Goal: Obtain resource: Obtain resource

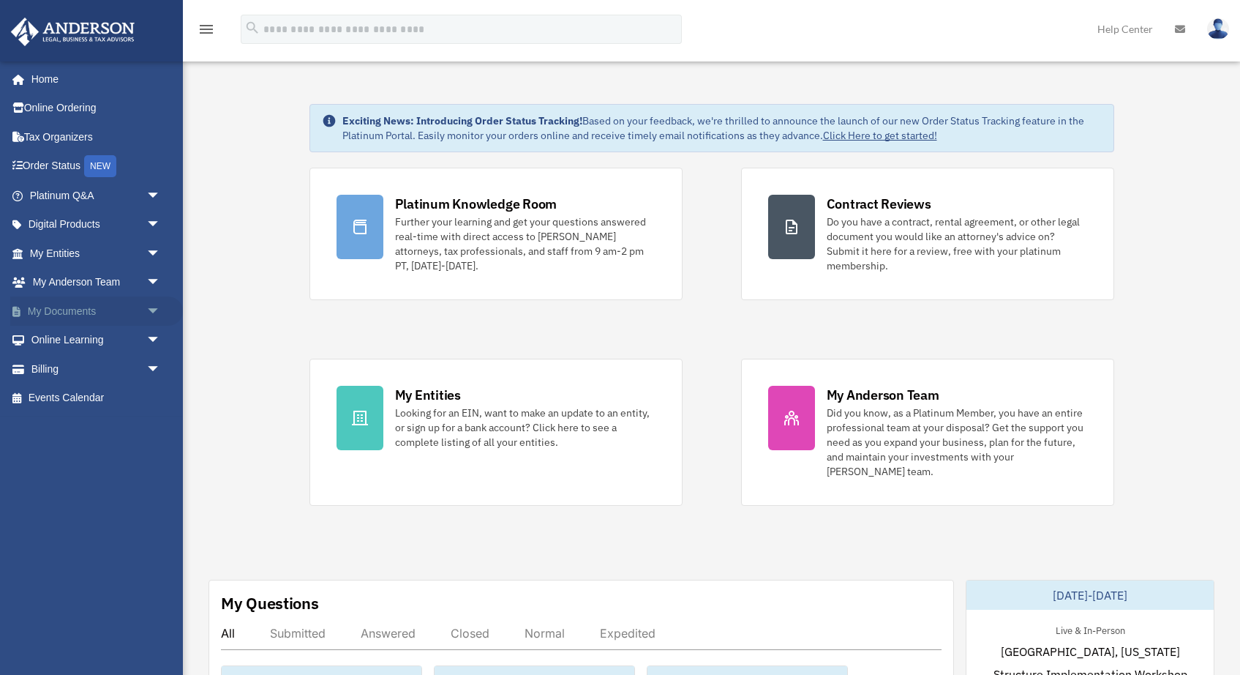
click at [147, 307] on span "arrow_drop_down" at bounding box center [160, 311] width 29 height 30
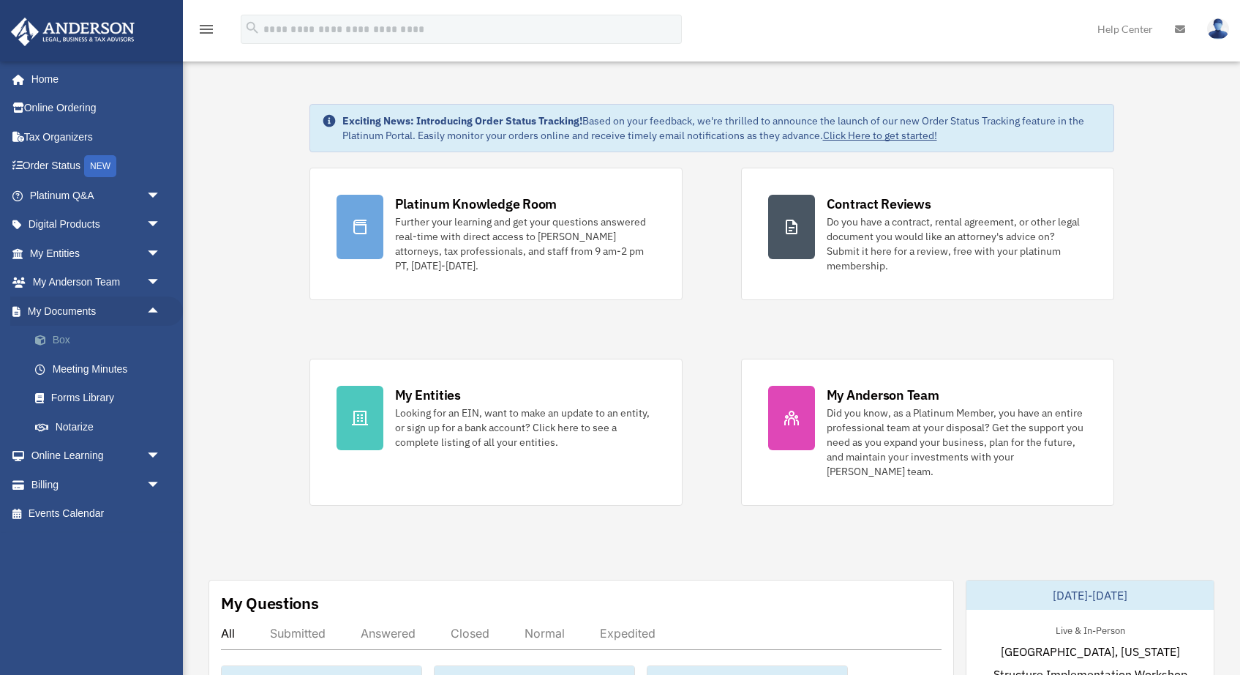
click at [61, 331] on link "Box" at bounding box center [101, 340] width 162 height 29
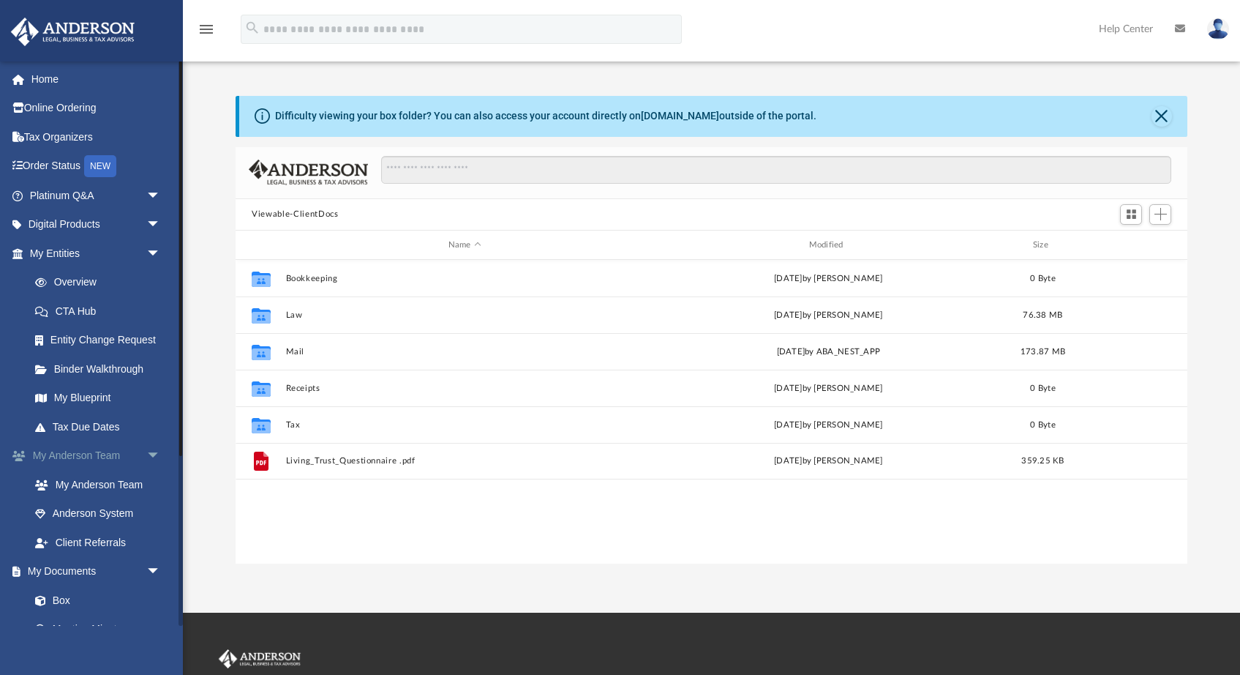
scroll to position [333, 951]
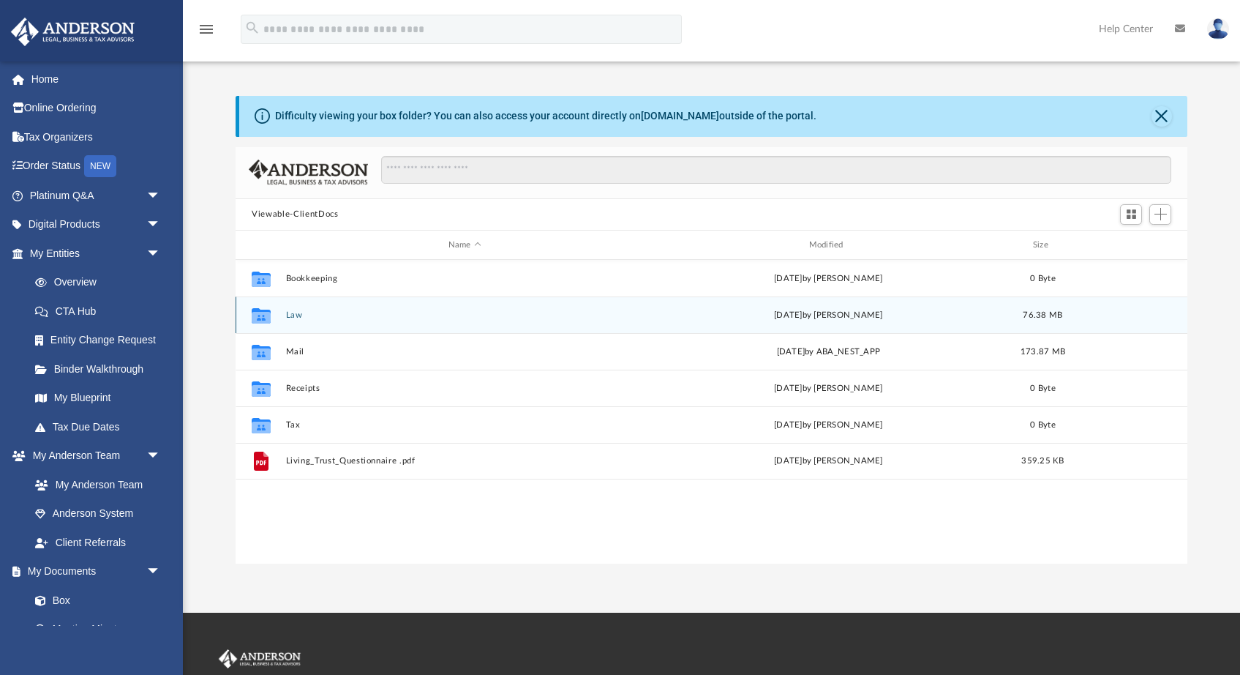
click at [295, 314] on button "Law" at bounding box center [465, 315] width 358 height 10
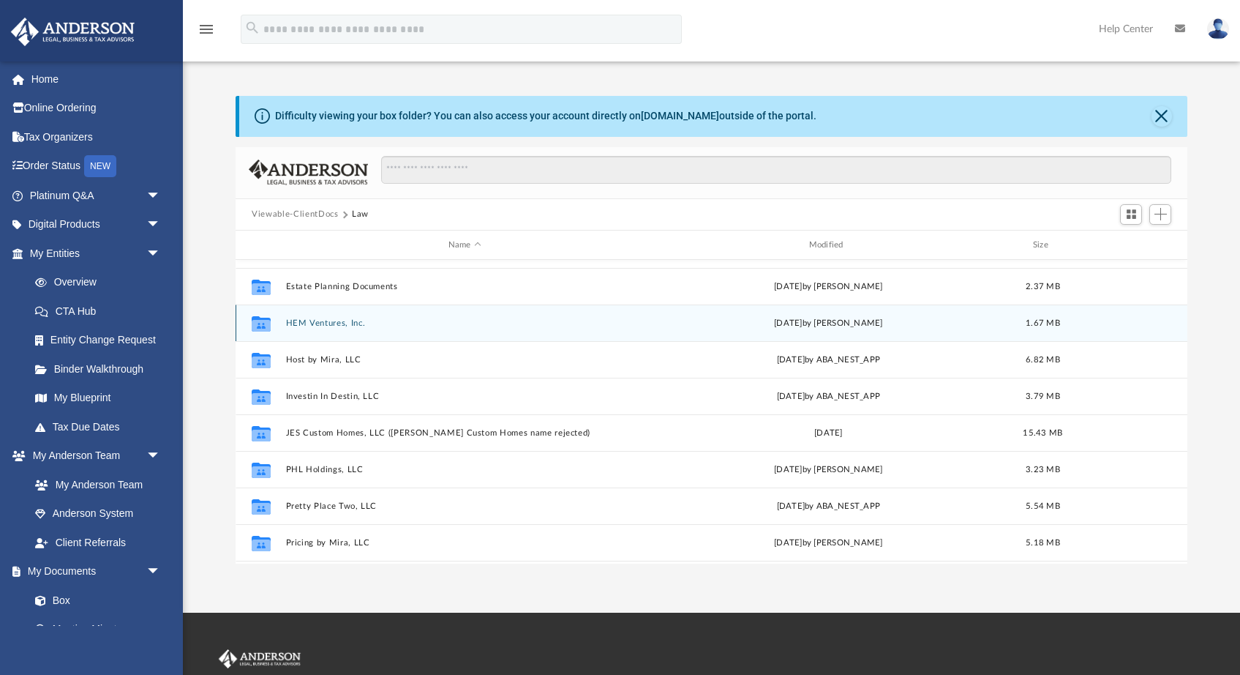
scroll to position [148, 0]
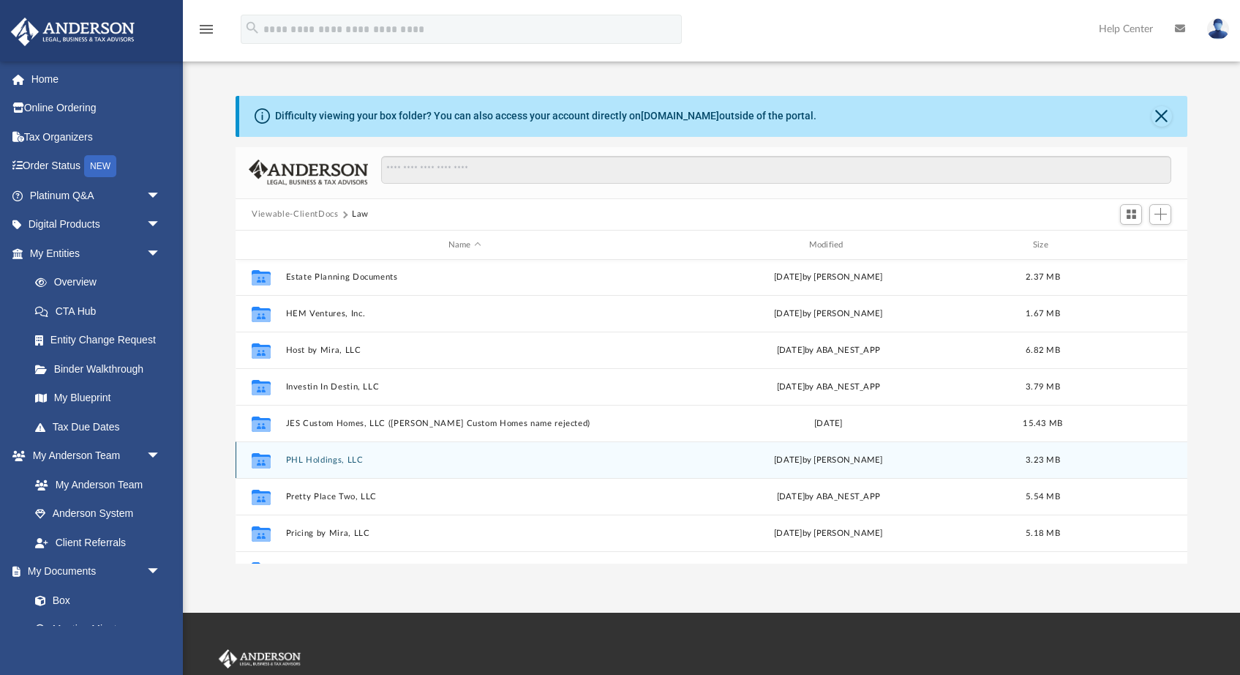
click at [329, 455] on button "PHL Holdings, LLC" at bounding box center [465, 460] width 358 height 10
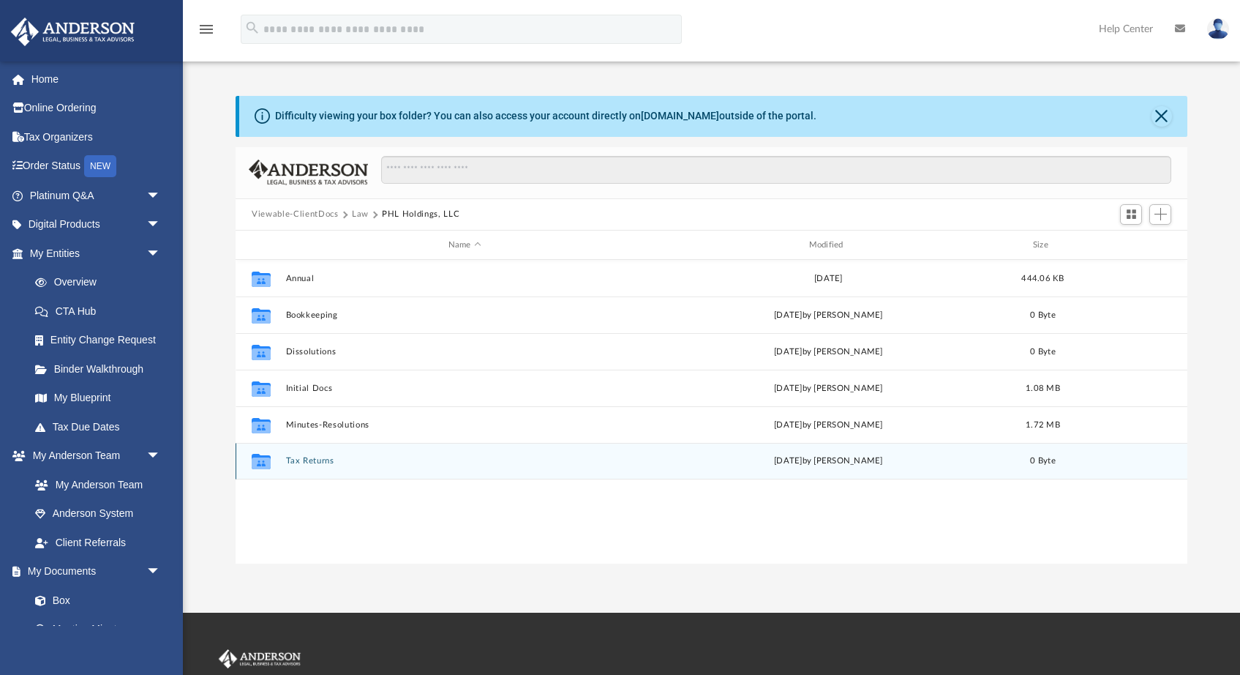
scroll to position [0, 0]
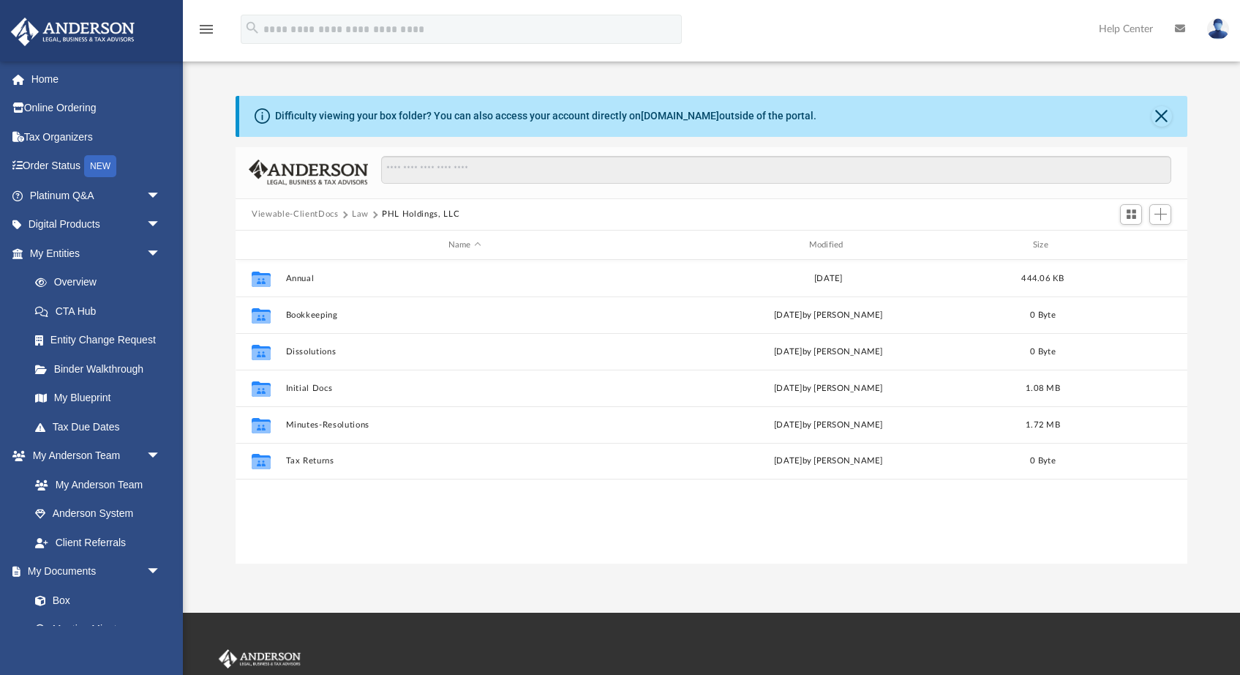
click at [362, 214] on button "Law" at bounding box center [360, 214] width 17 height 13
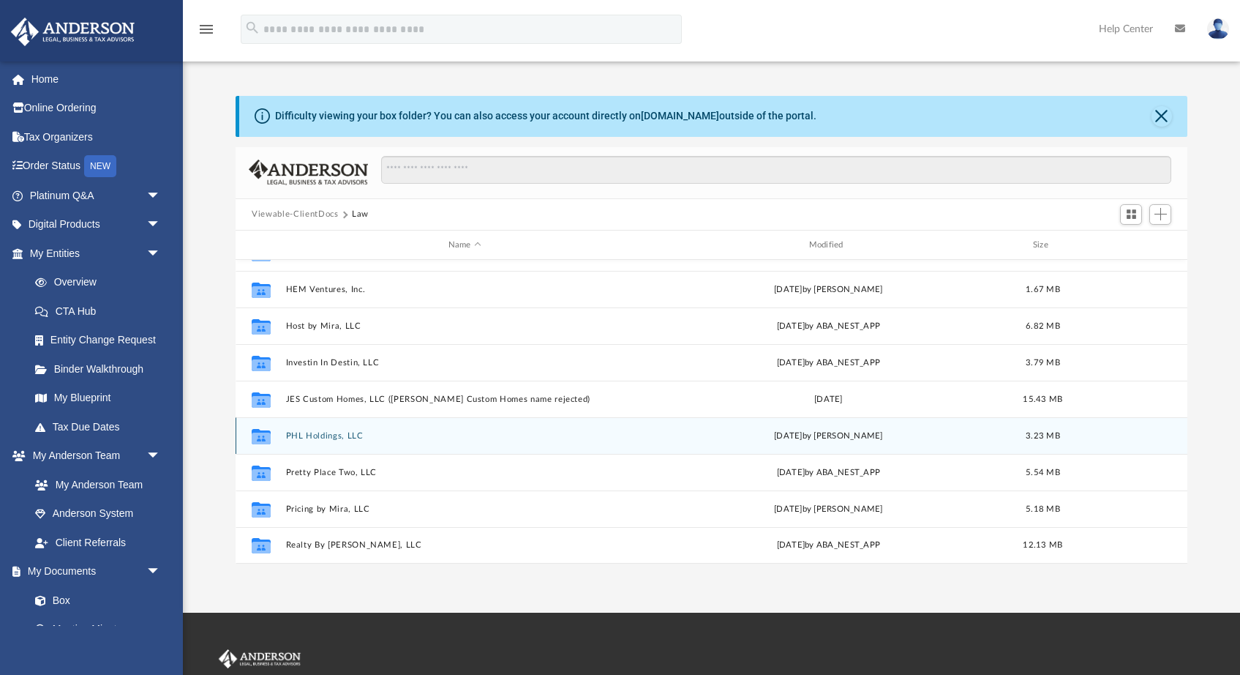
scroll to position [172, 0]
click at [327, 438] on button "PHL Holdings, LLC" at bounding box center [465, 436] width 358 height 10
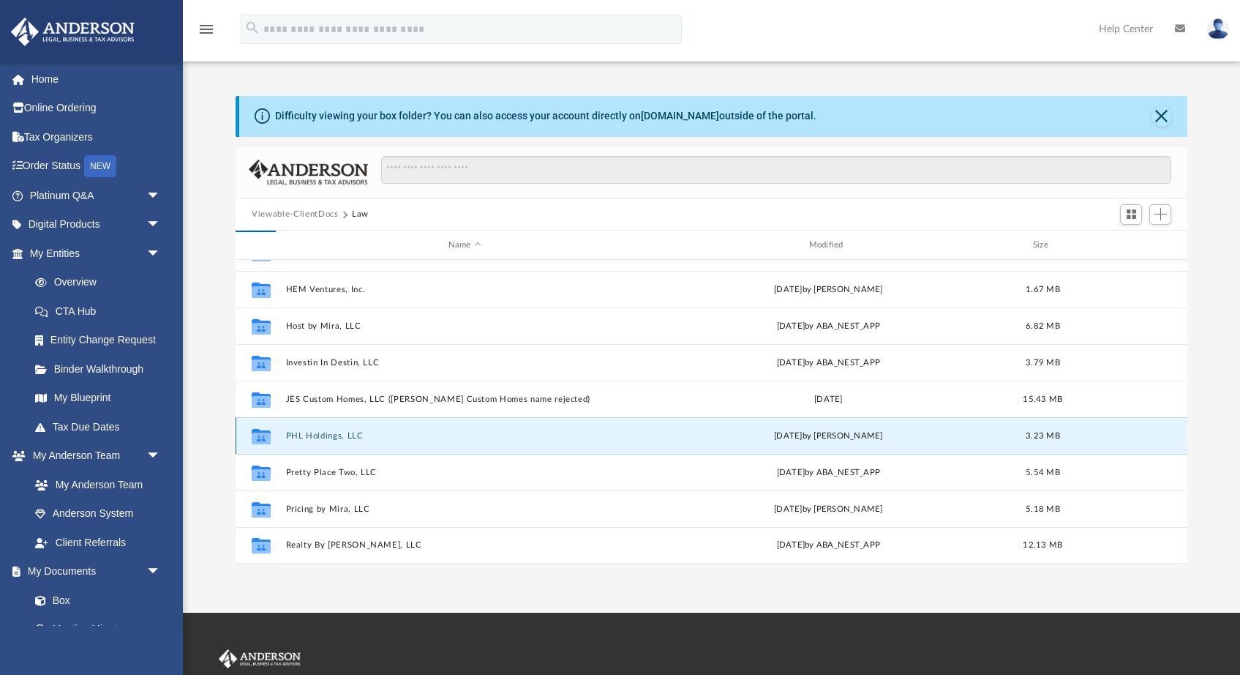
scroll to position [0, 0]
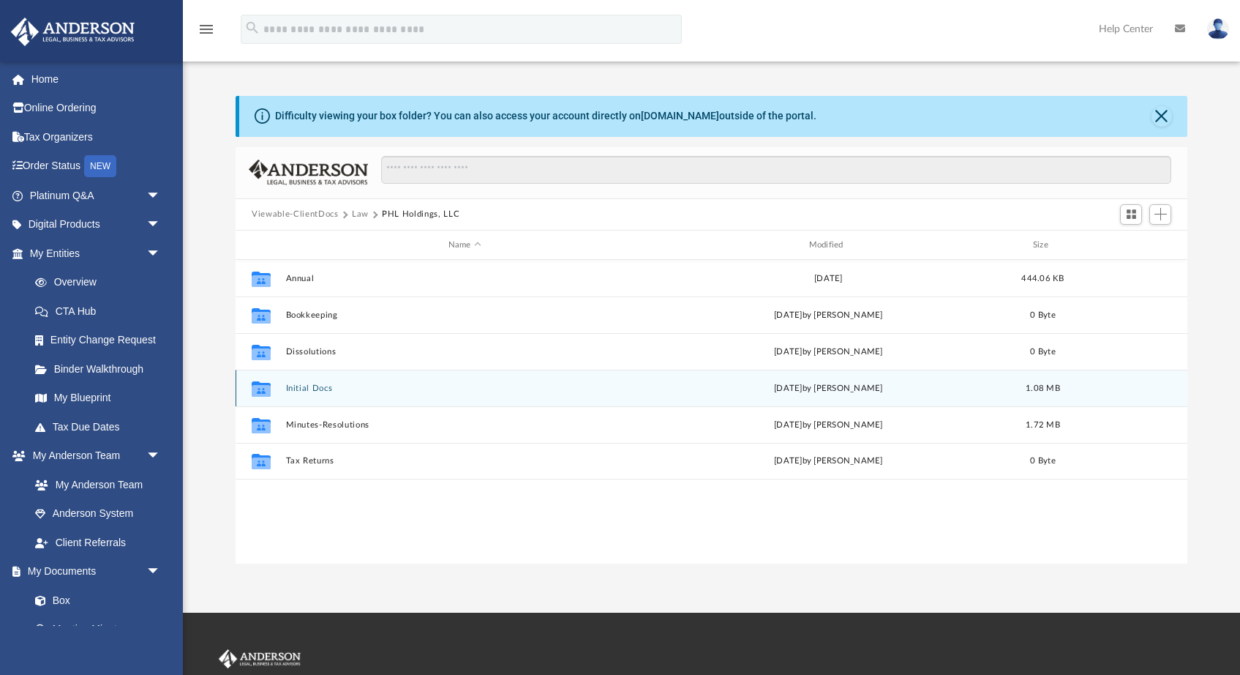
click at [315, 389] on button "Initial Docs" at bounding box center [465, 388] width 358 height 10
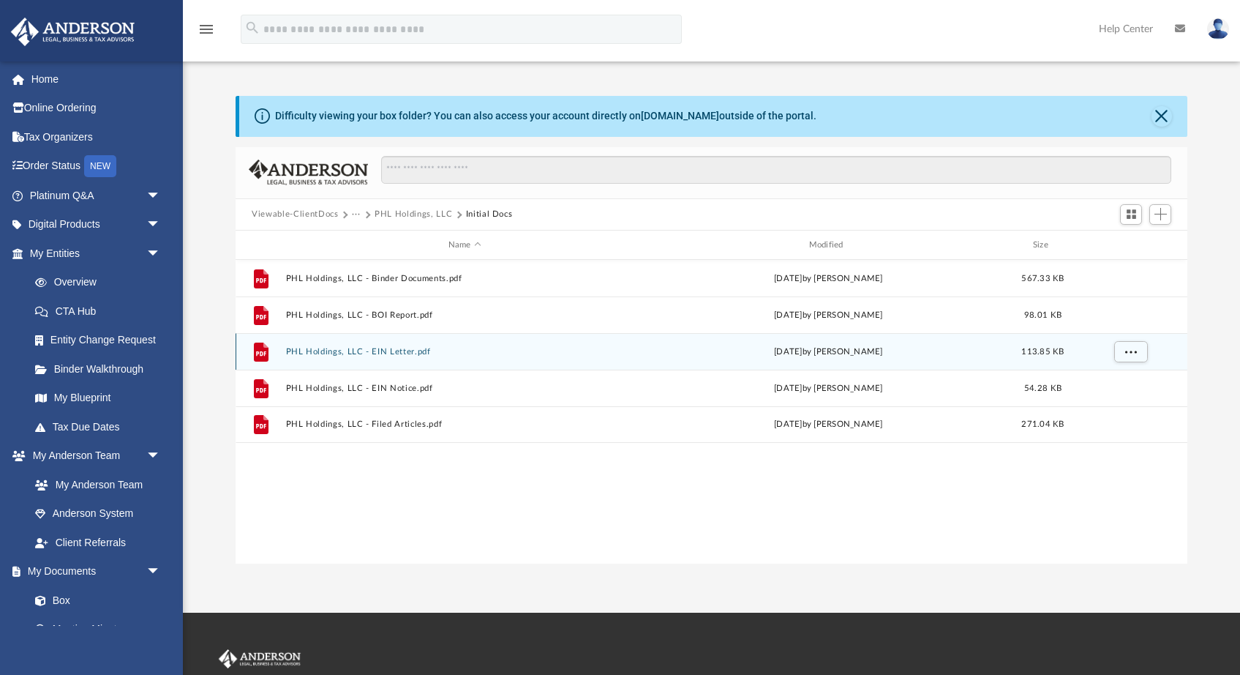
click at [397, 353] on button "PHL Holdings, LLC - EIN Letter.pdf" at bounding box center [465, 352] width 358 height 10
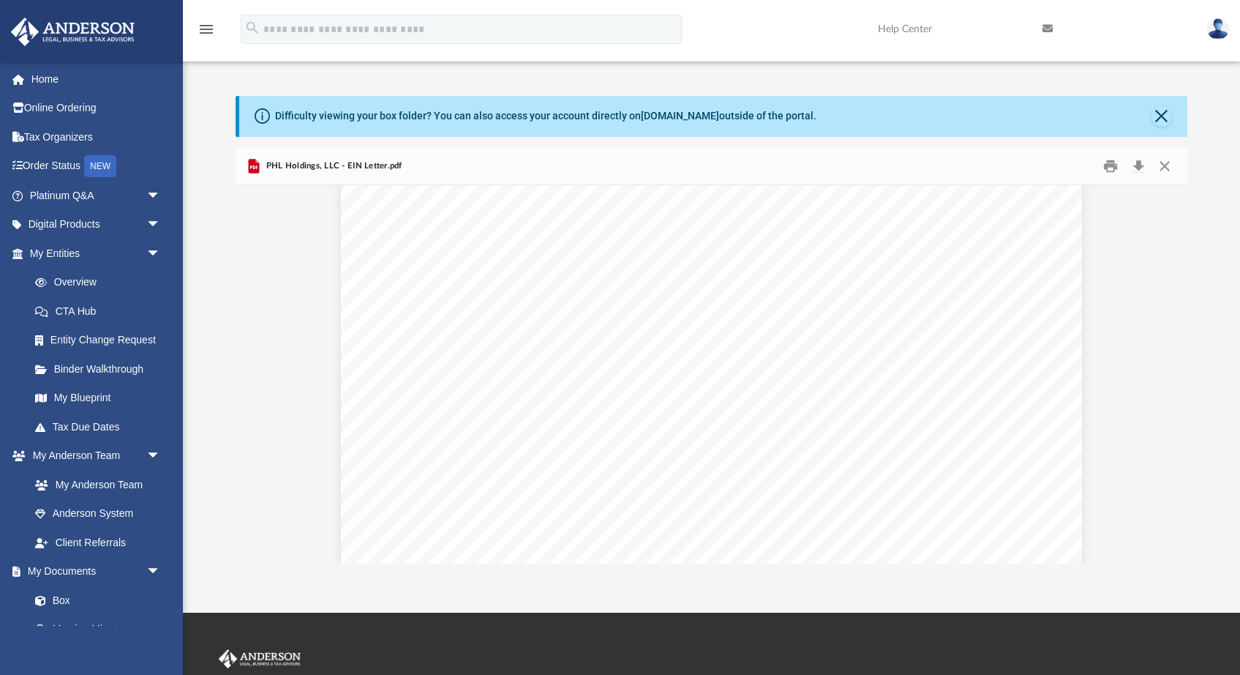
scroll to position [75, 0]
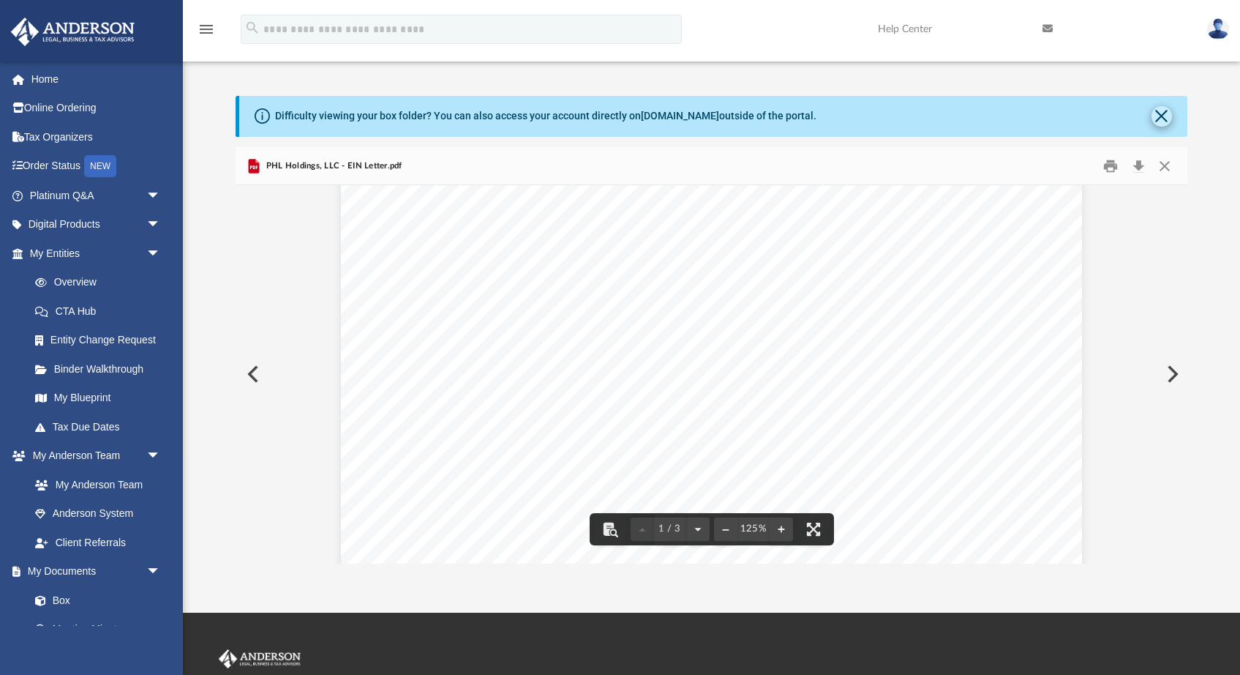
click at [1160, 120] on button "Close" at bounding box center [1162, 116] width 20 height 20
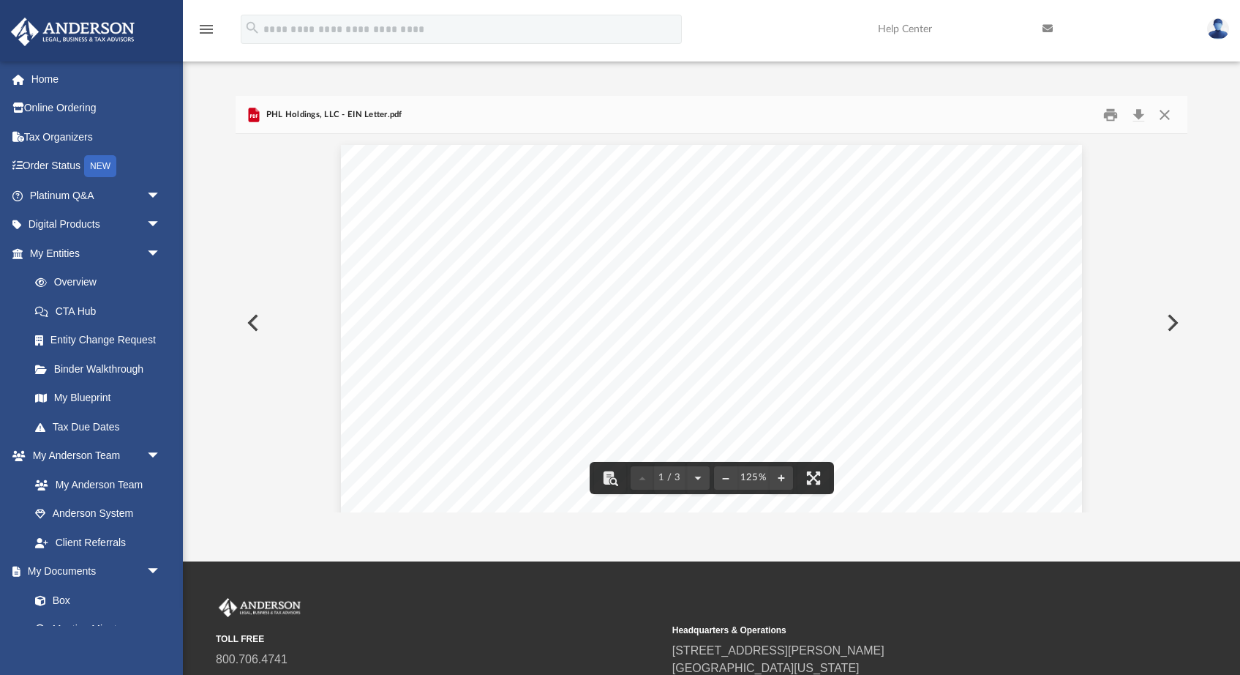
scroll to position [0, 0]
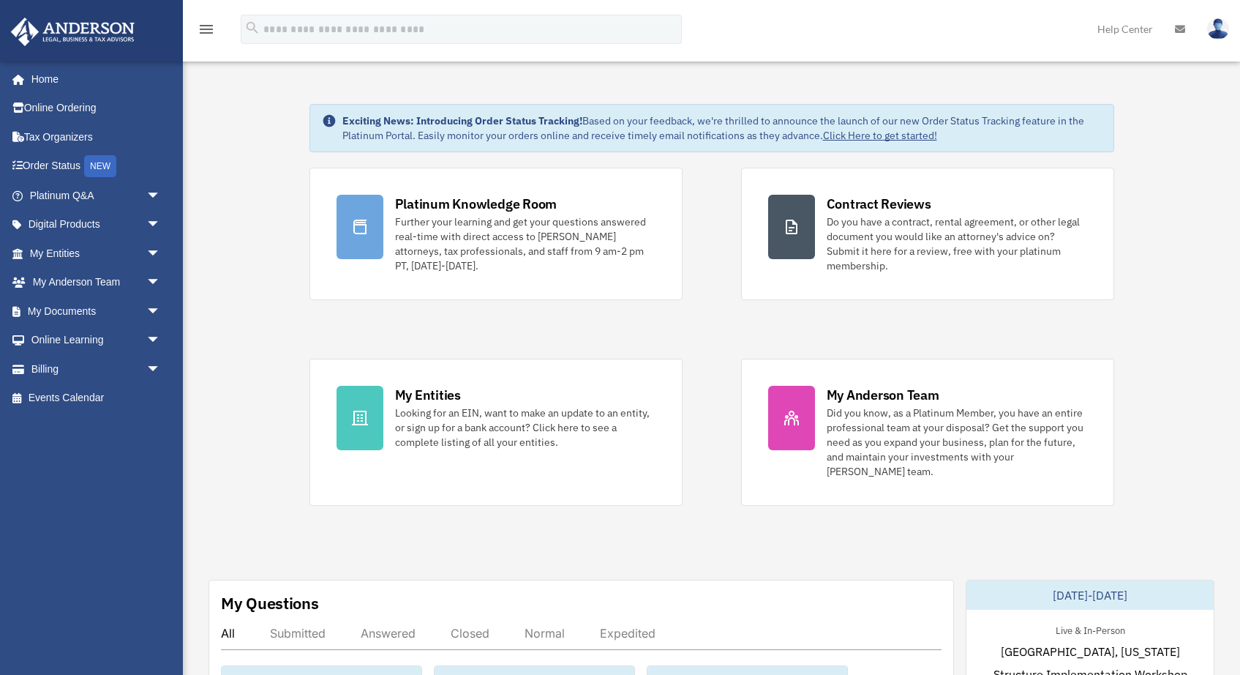
scroll to position [30, 0]
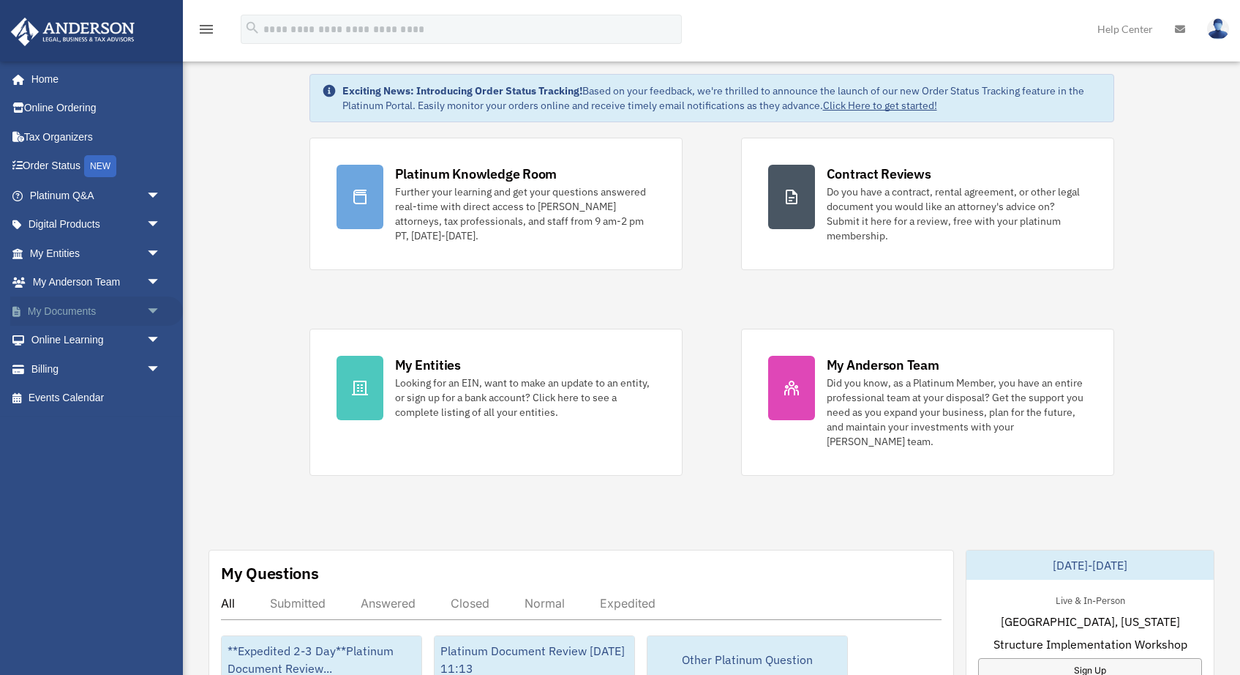
click at [149, 310] on span "arrow_drop_down" at bounding box center [160, 311] width 29 height 30
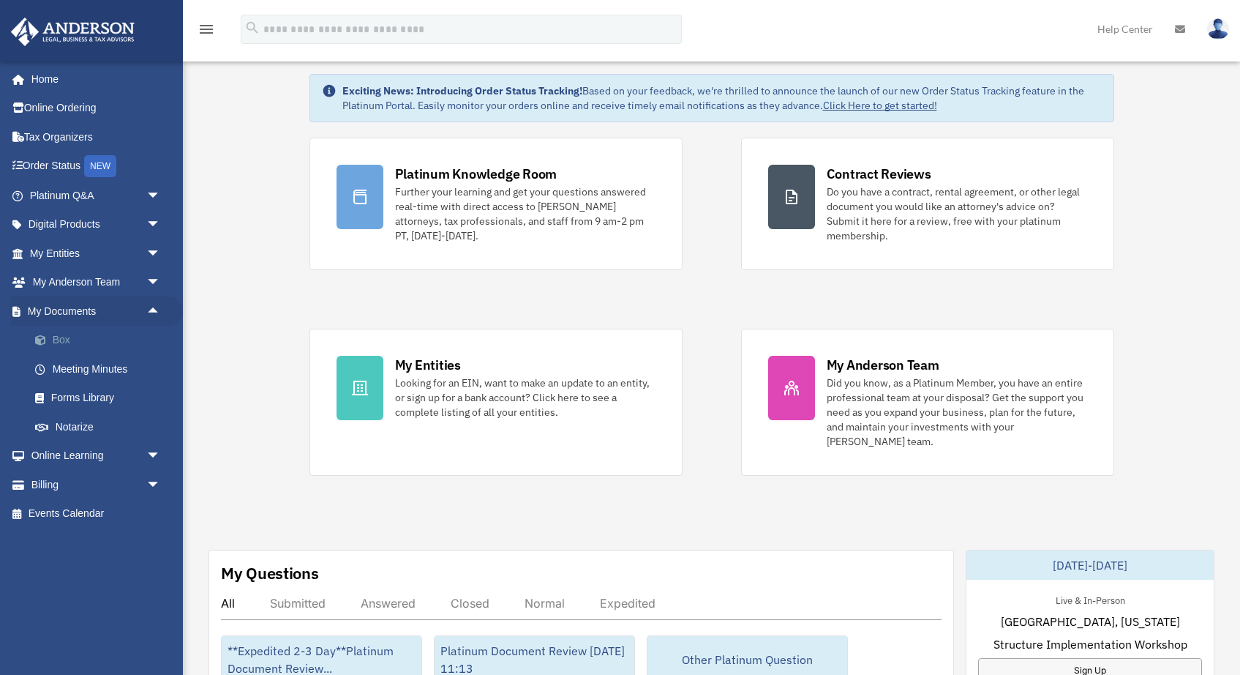
click at [62, 334] on link "Box" at bounding box center [101, 340] width 162 height 29
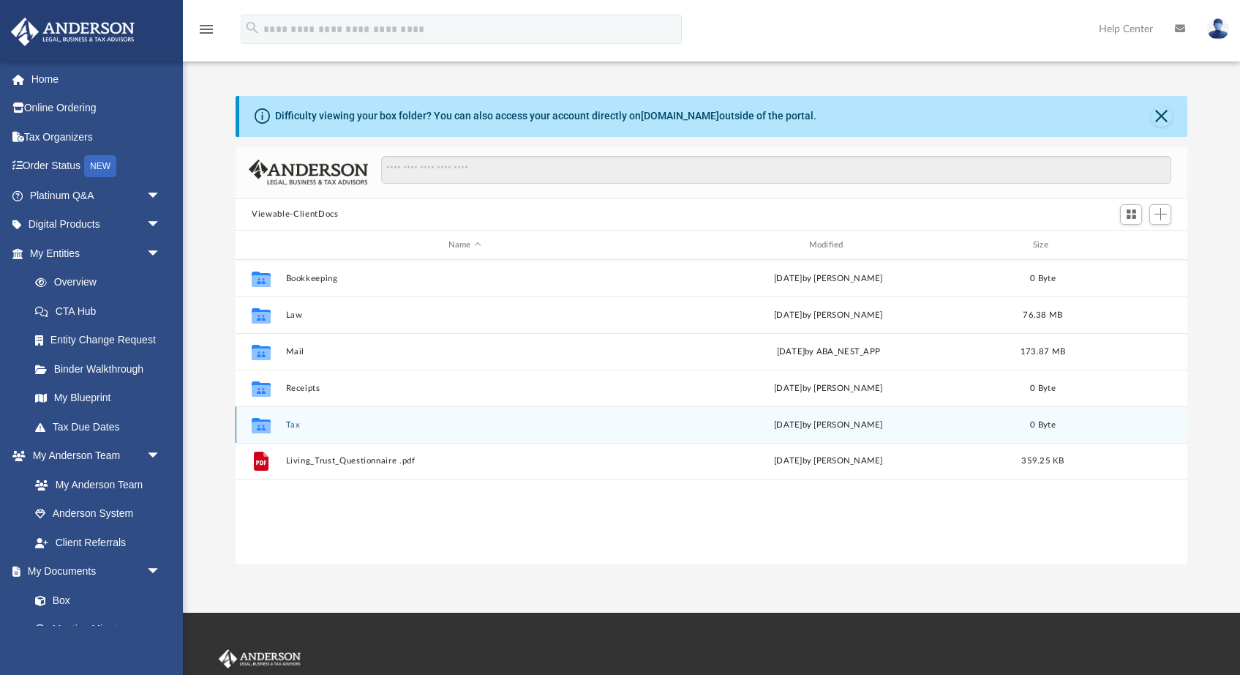
scroll to position [1, 1]
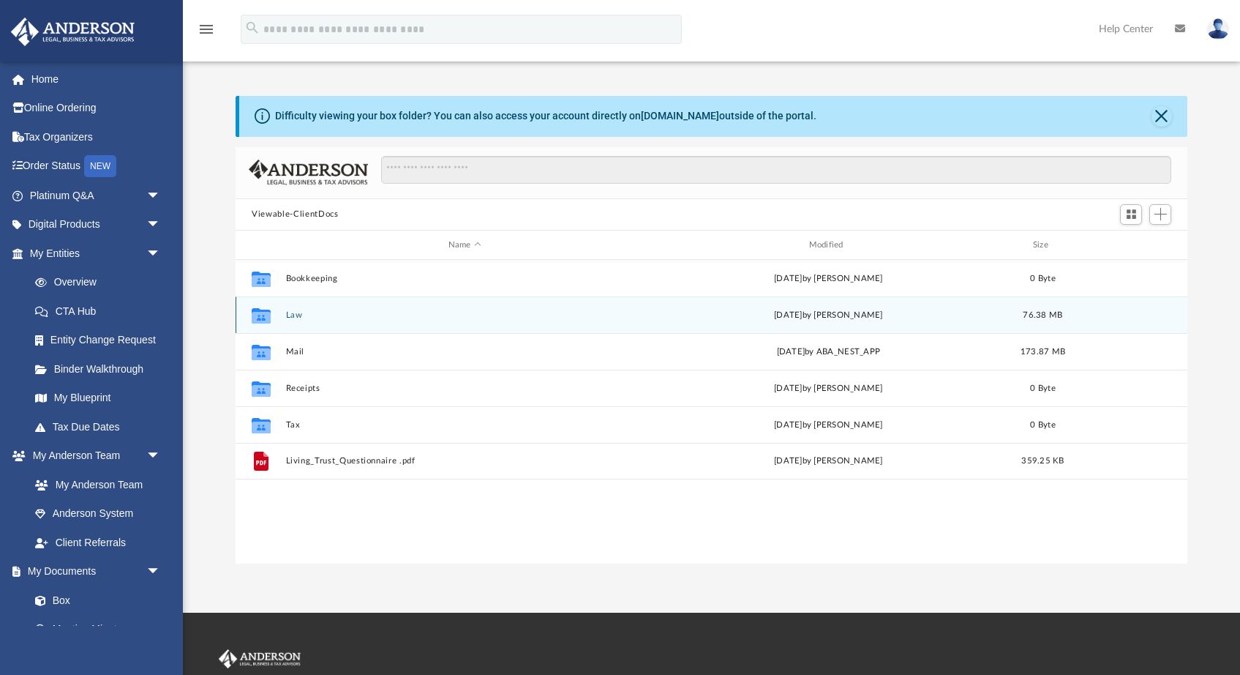
click at [273, 312] on icon "Collaborated Folder" at bounding box center [261, 315] width 23 height 23
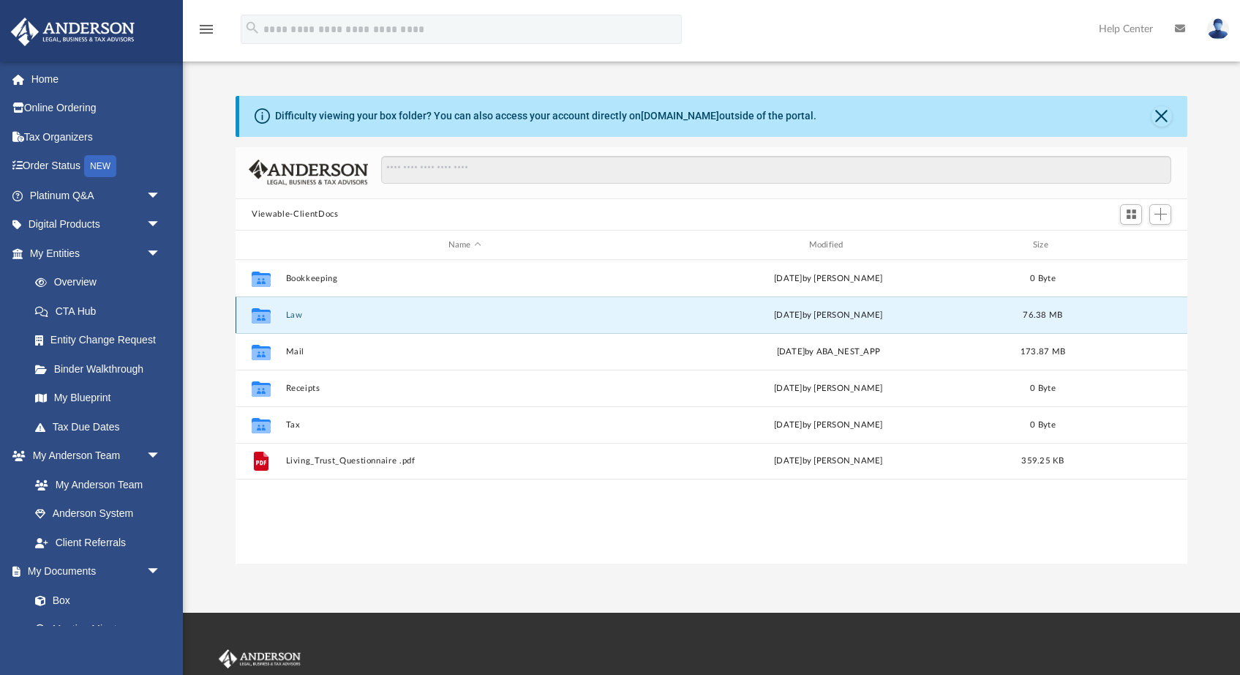
click at [294, 318] on button "Law" at bounding box center [465, 315] width 358 height 10
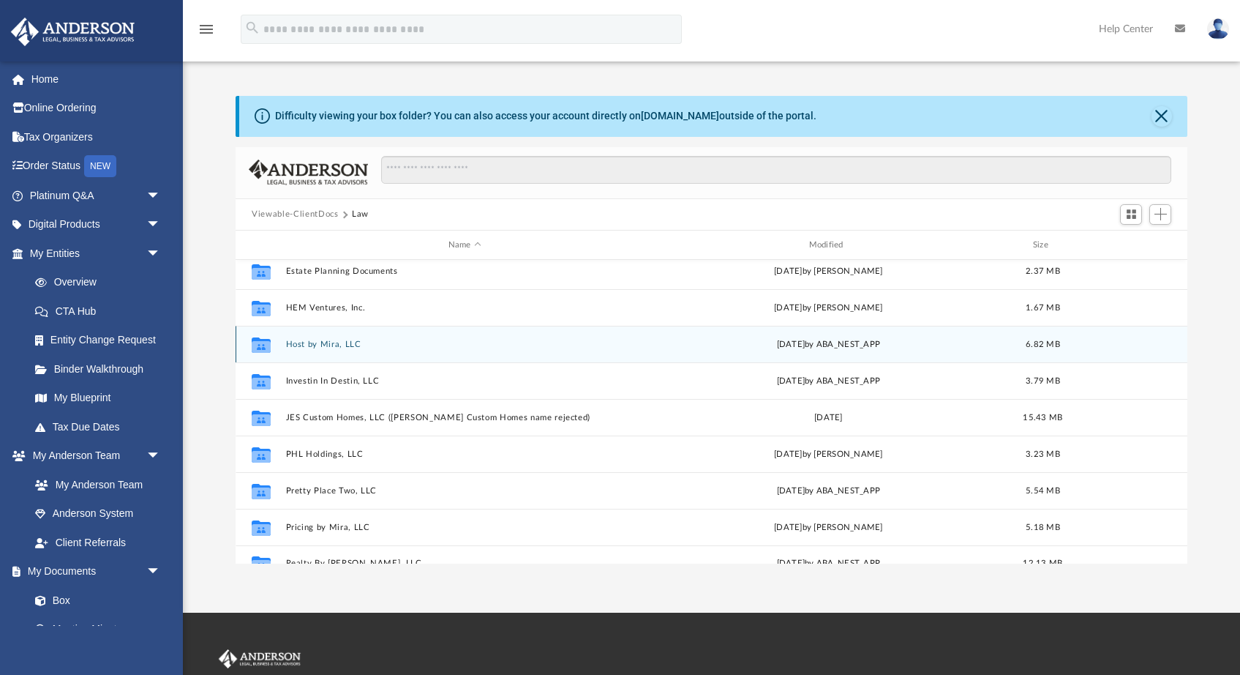
scroll to position [157, 0]
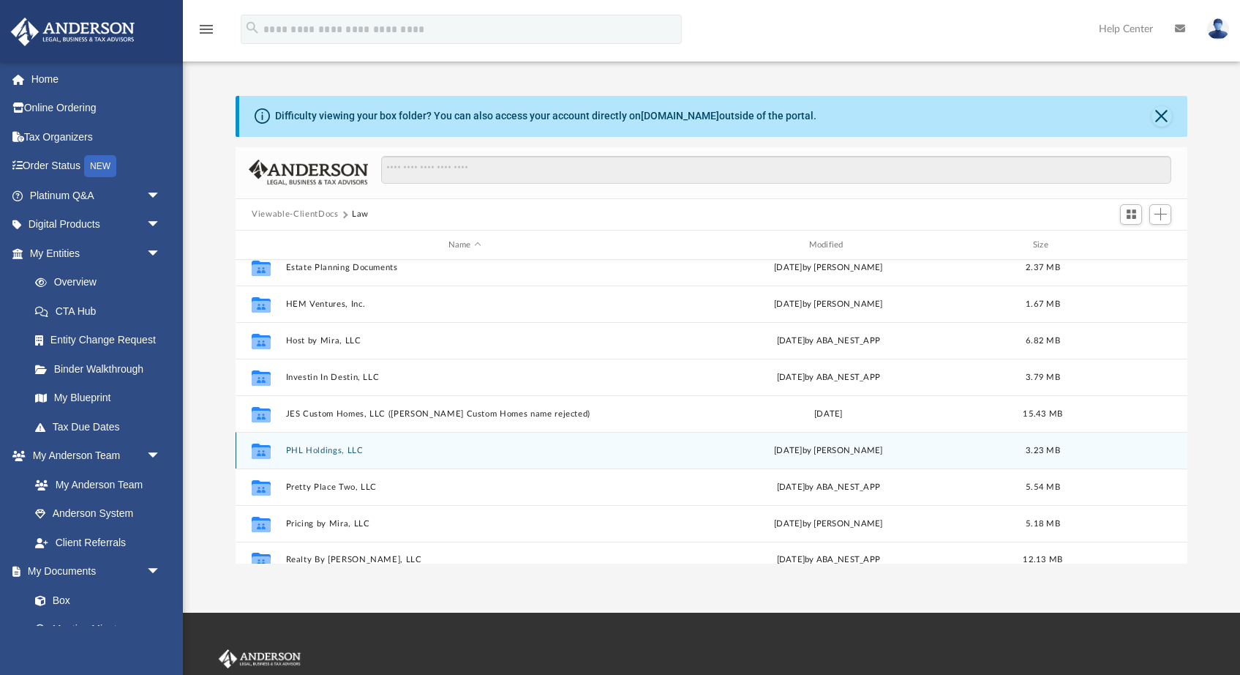
click at [334, 452] on button "PHL Holdings, LLC" at bounding box center [465, 451] width 358 height 10
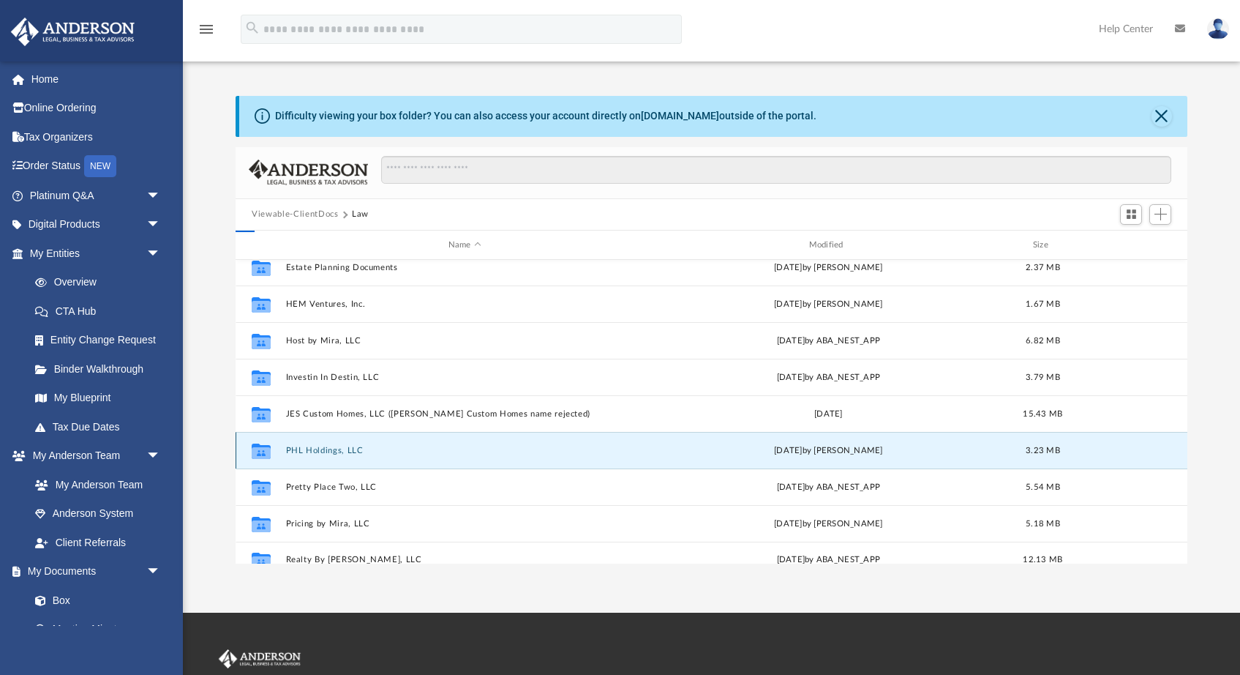
scroll to position [0, 0]
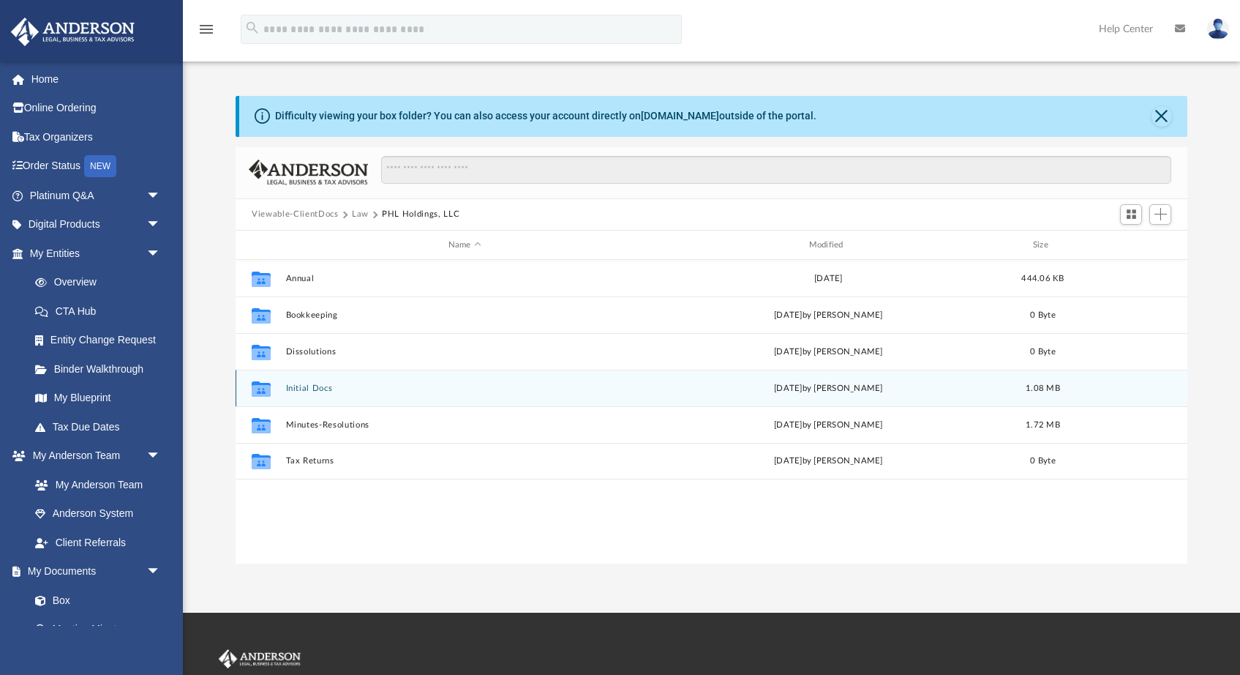
click at [321, 386] on button "Initial Docs" at bounding box center [465, 388] width 358 height 10
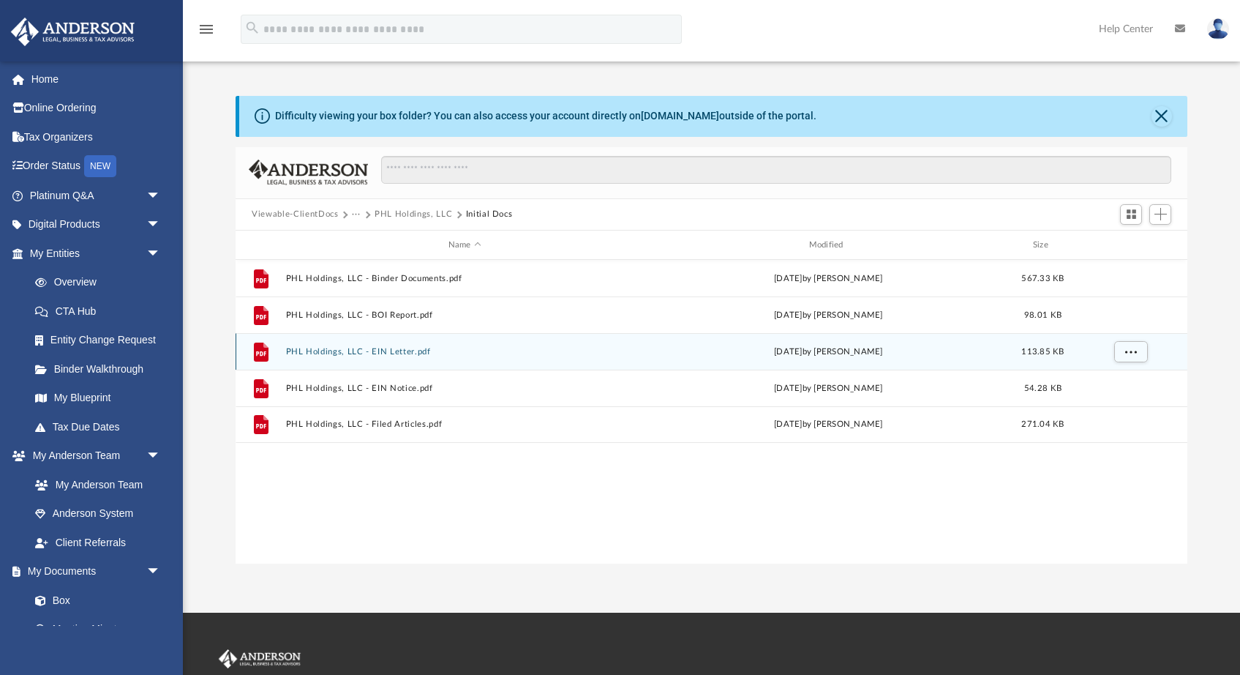
click at [400, 351] on button "PHL Holdings, LLC - EIN Letter.pdf" at bounding box center [465, 352] width 358 height 10
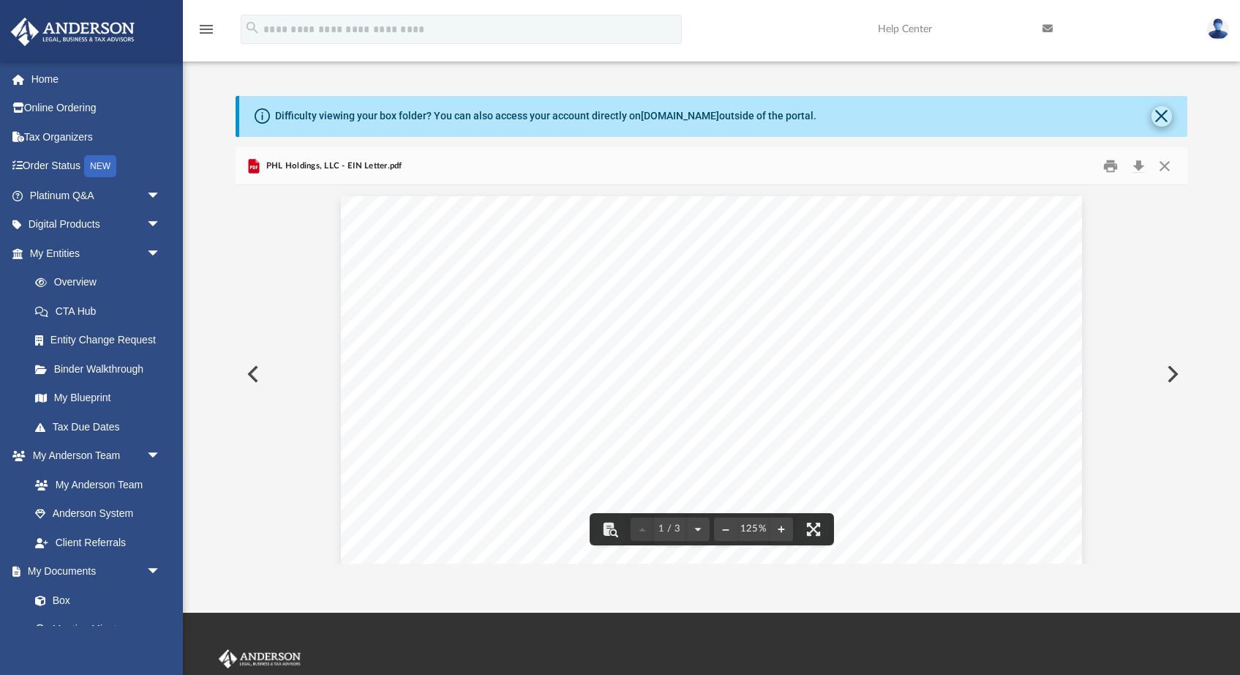
click at [1164, 112] on button "Close" at bounding box center [1162, 116] width 20 height 20
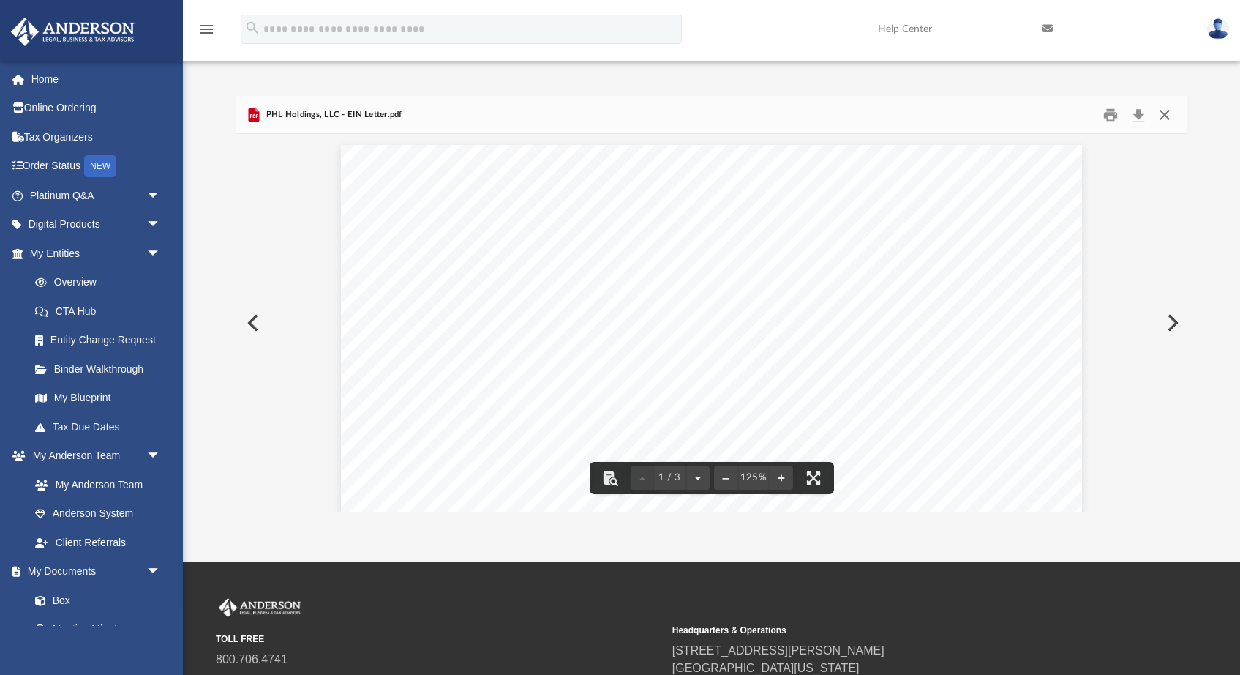
click at [1162, 121] on button "Close" at bounding box center [1164, 114] width 26 height 23
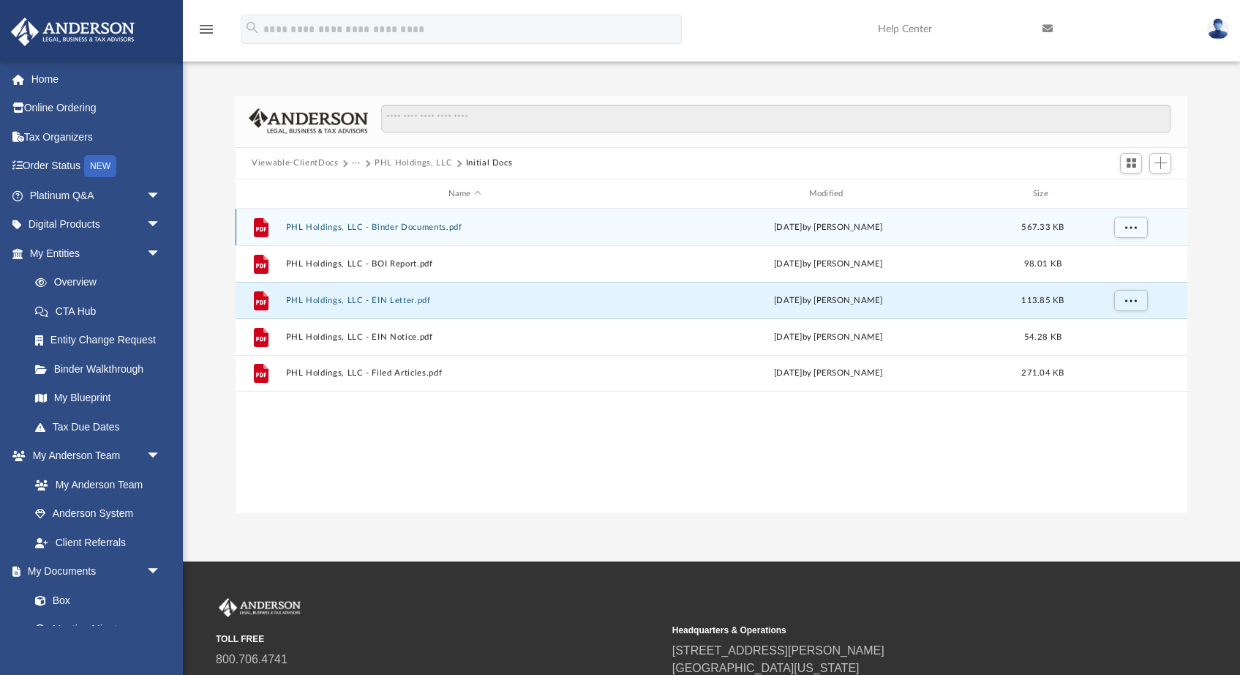
click at [407, 230] on button "PHL Holdings, LLC - Binder Documents.pdf" at bounding box center [465, 227] width 358 height 10
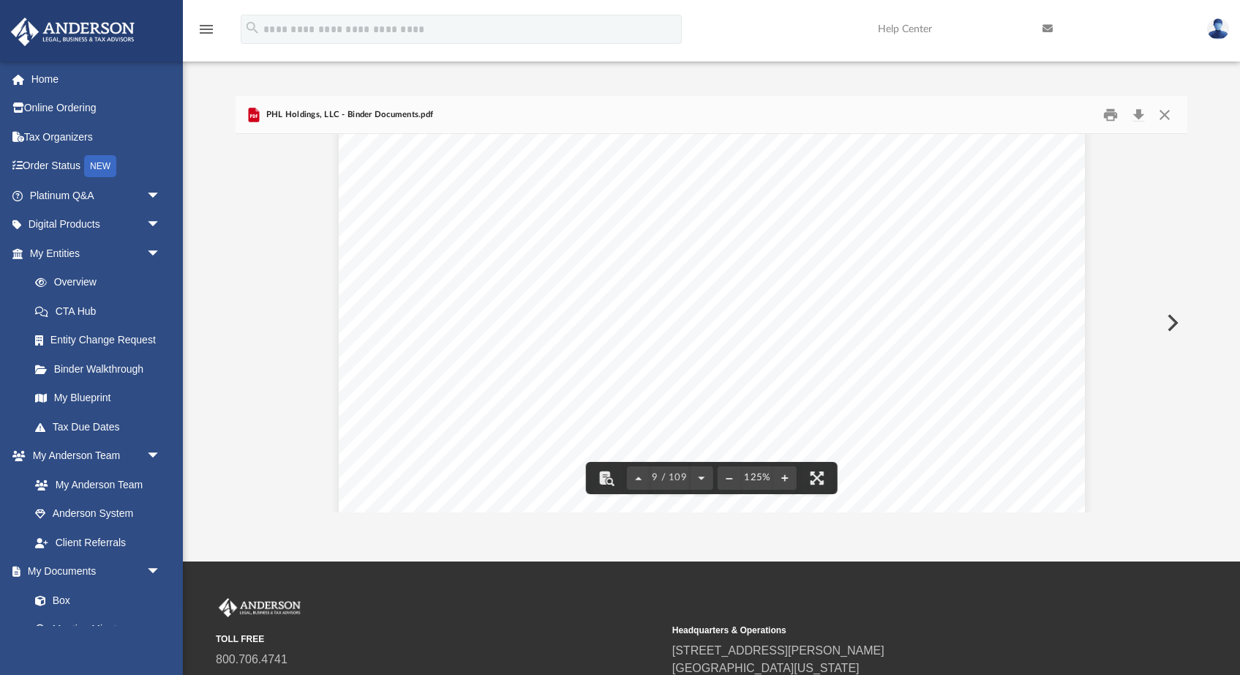
scroll to position [8208, 0]
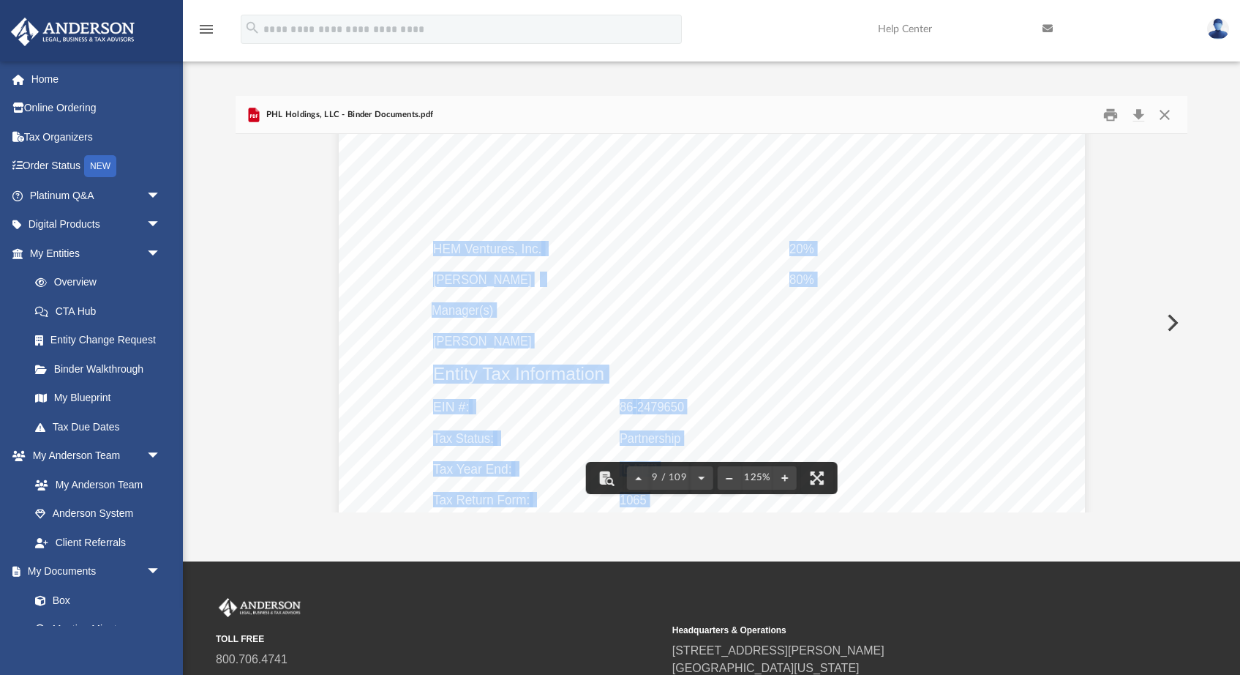
drag, startPoint x: 434, startPoint y: 246, endPoint x: 599, endPoint y: 321, distance: 181.1
click at [599, 321] on div "PHL Holdings, LLC OPERATING AGREEMENT Entity Formation Information State of For…" at bounding box center [712, 322] width 746 height 966
drag, startPoint x: 547, startPoint y: 343, endPoint x: 476, endPoint y: 318, distance: 74.8
click at [476, 318] on div "PHL Holdings, LLC OPERATING AGREEMENT Entity Formation Information State of For…" at bounding box center [712, 322] width 746 height 966
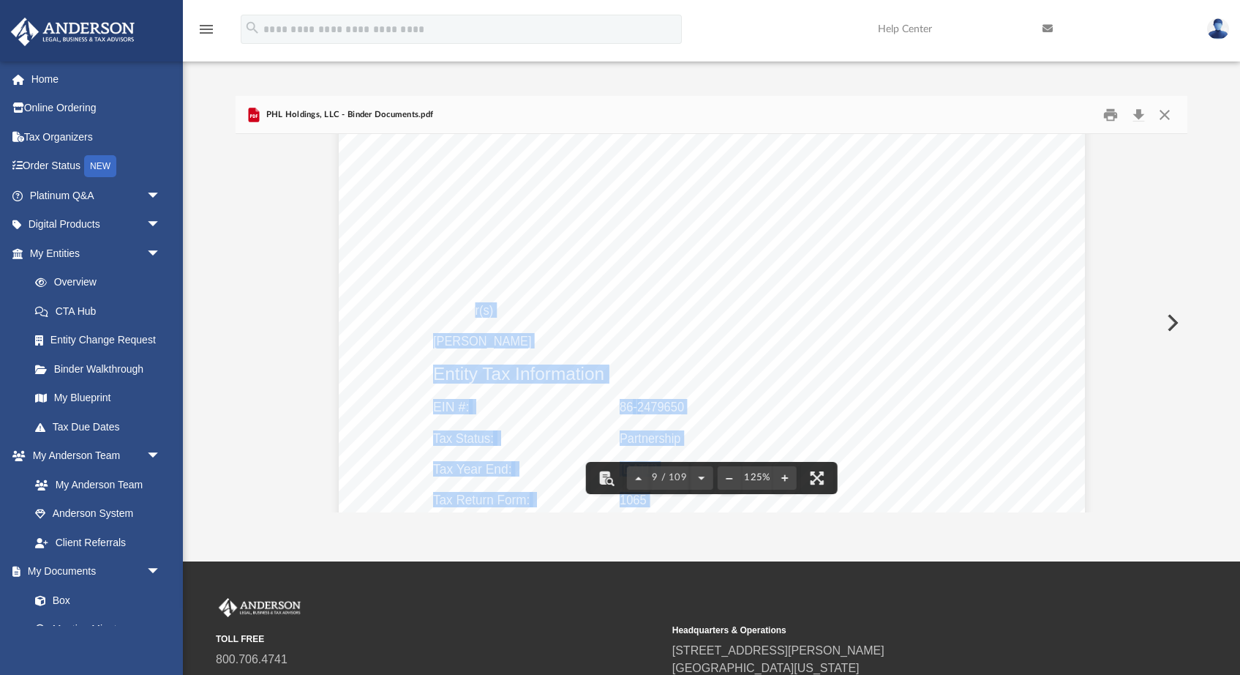
click at [497, 391] on div "PHL Holdings, LLC OPERATING AGREEMENT Entity Formation Information State of For…" at bounding box center [712, 322] width 746 height 966
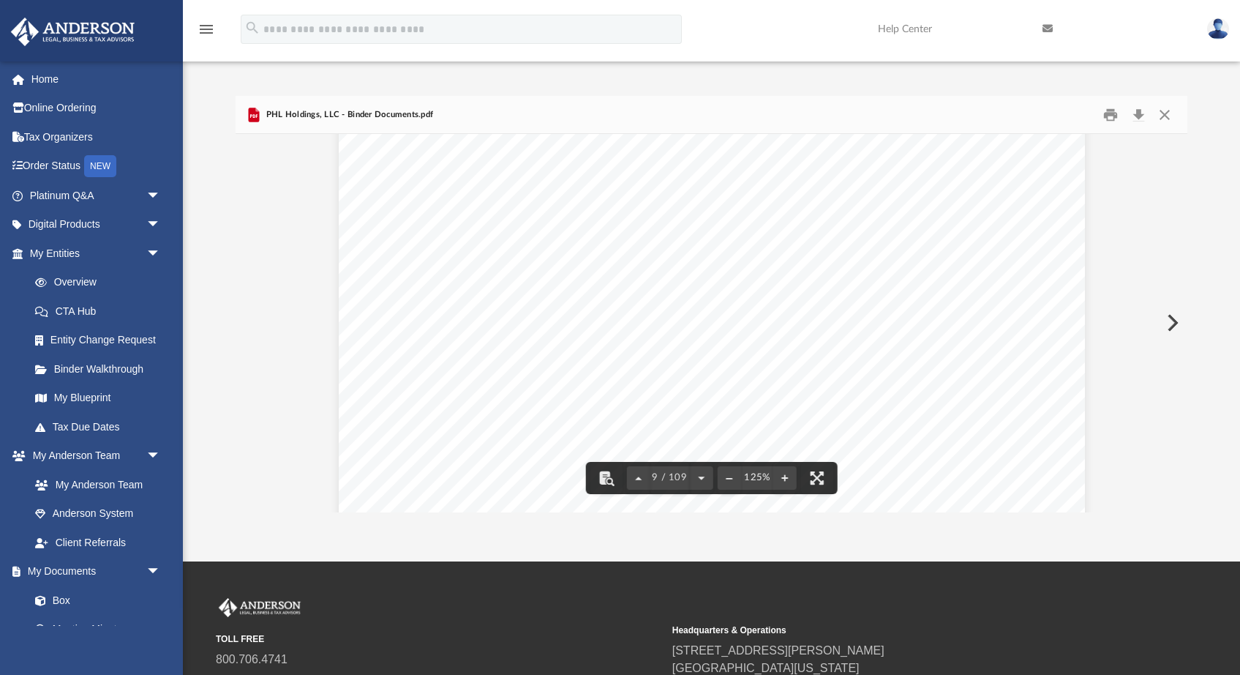
click at [495, 402] on div "PHL Holdings, LLC OPERATING AGREEMENT Entity Formation Information State of For…" at bounding box center [712, 322] width 746 height 966
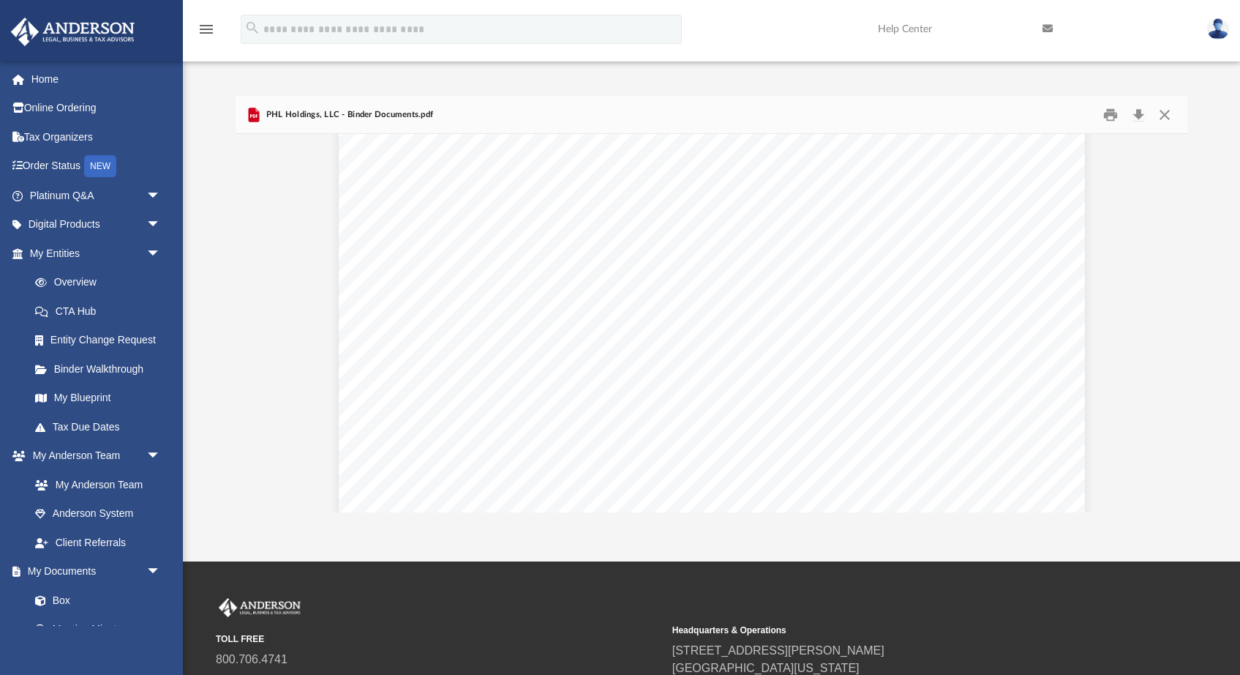
scroll to position [6972, 0]
